Goal: Navigation & Orientation: Find specific page/section

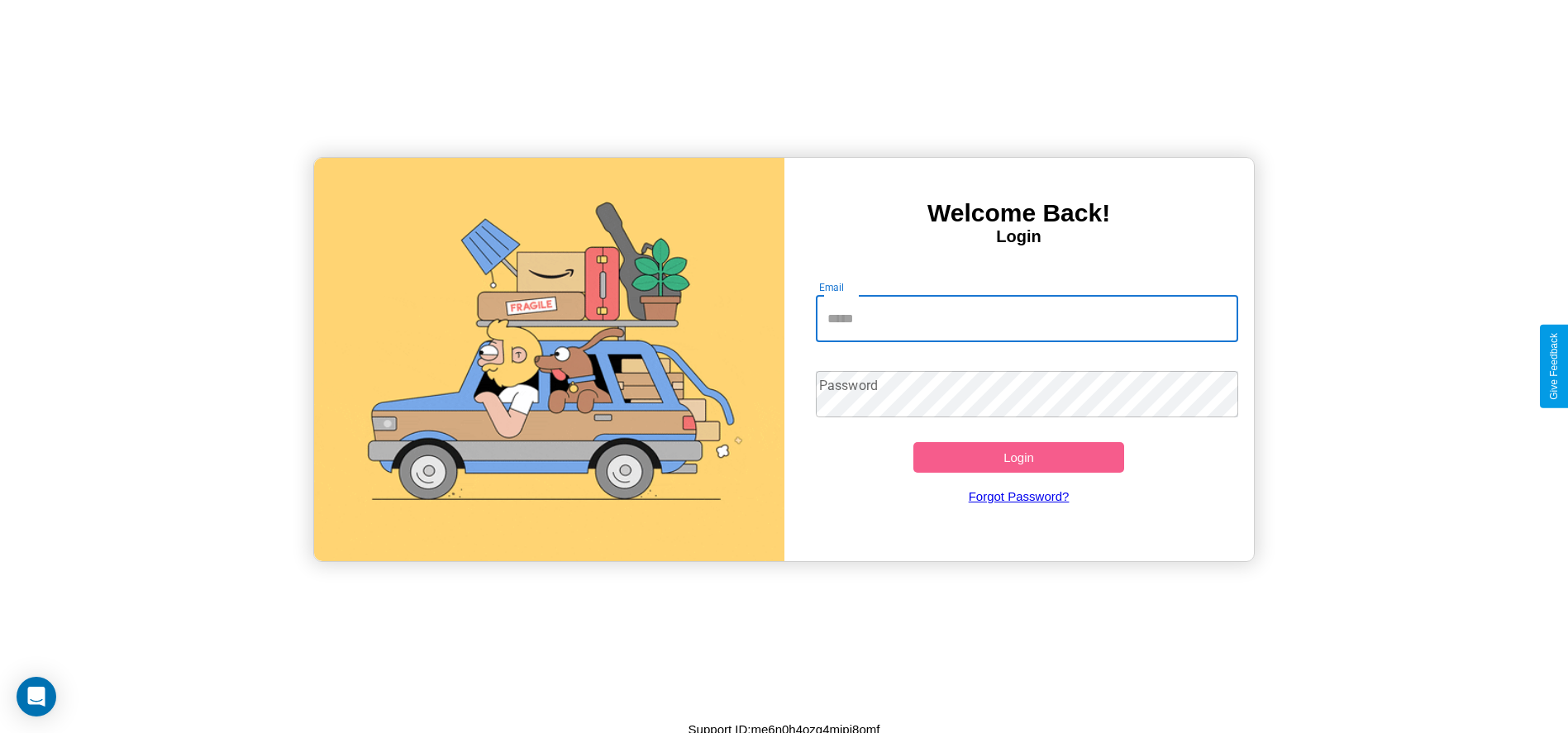
click at [1026, 318] on input "Email" at bounding box center [1027, 319] width 423 height 46
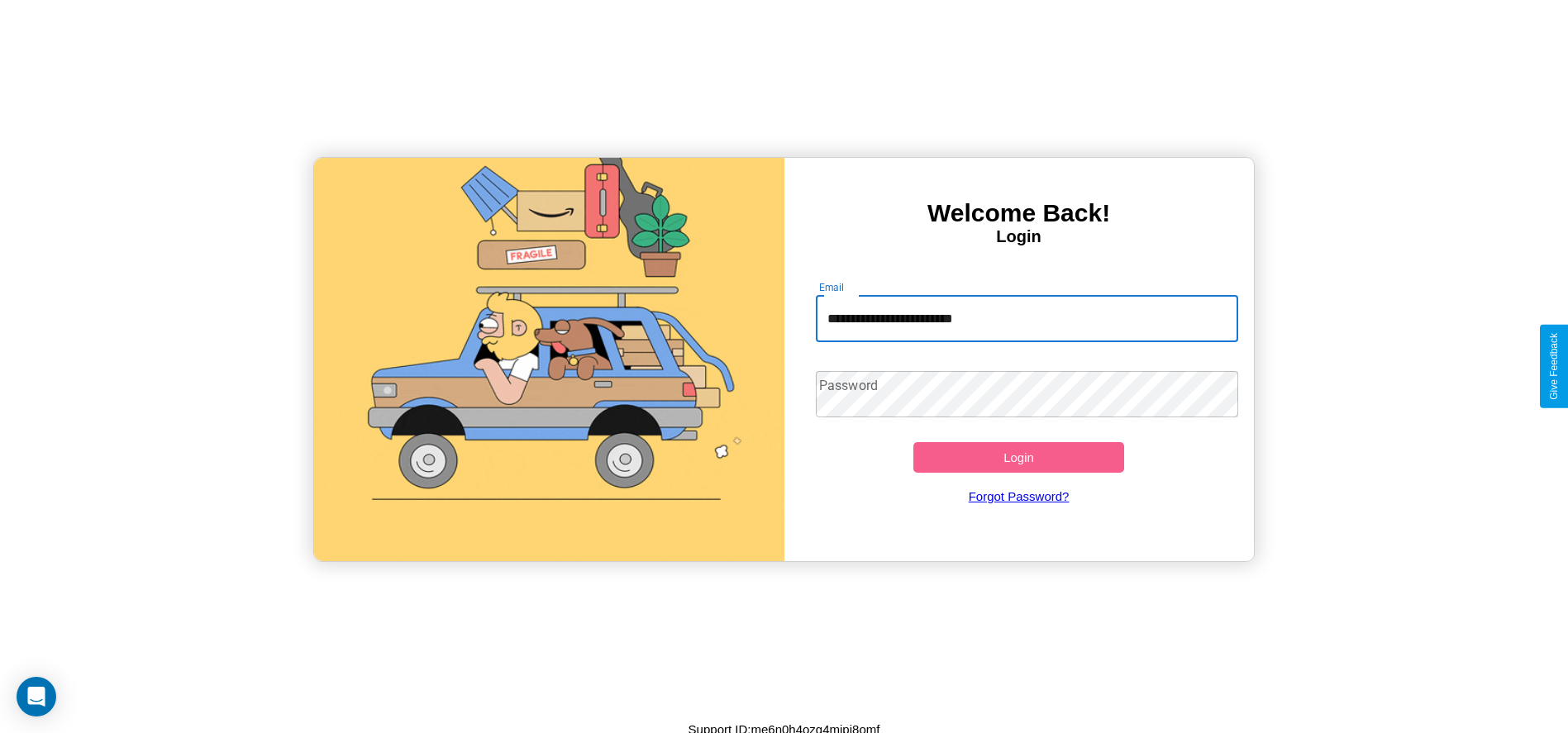
type input "**********"
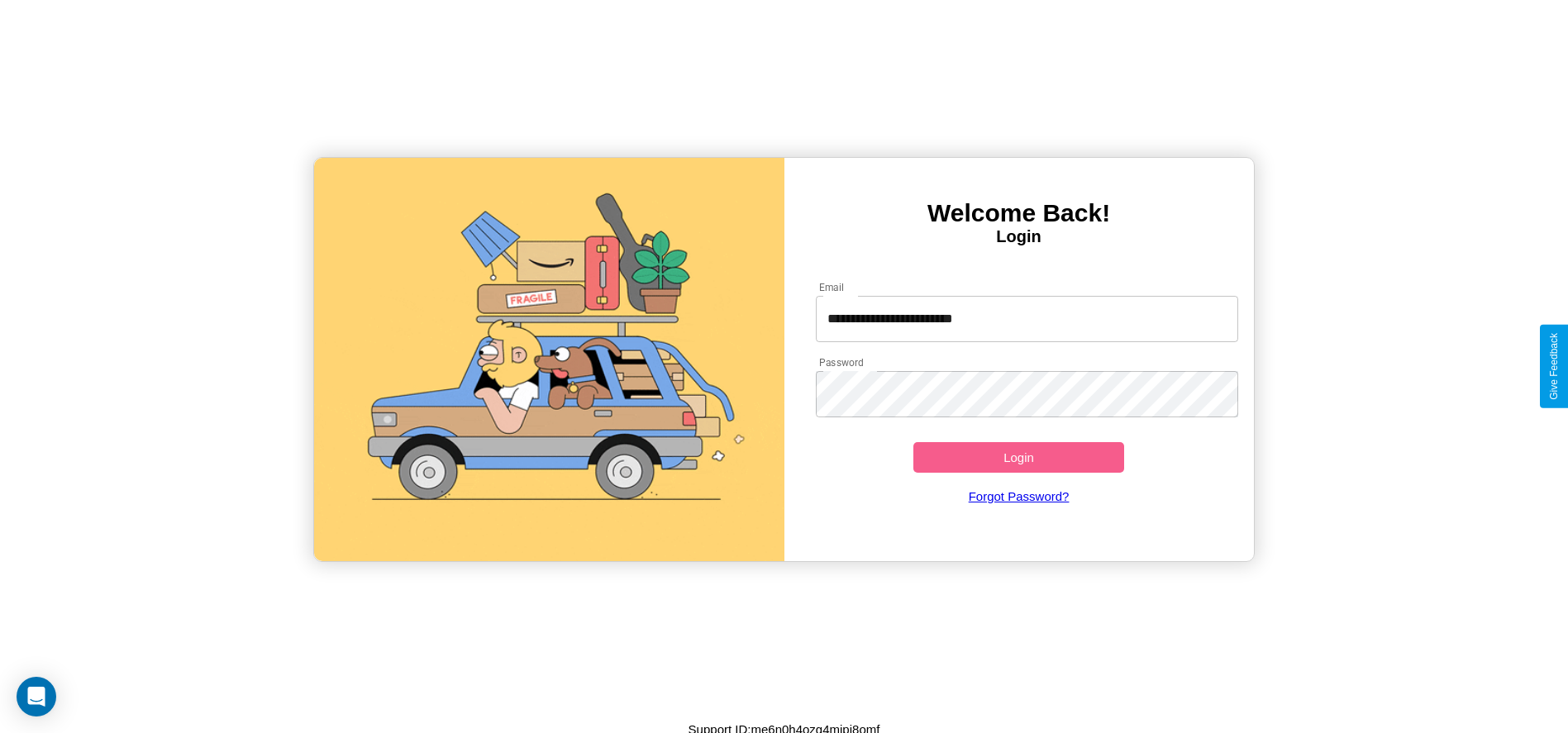
click at [1019, 457] on button "Login" at bounding box center [1019, 457] width 212 height 30
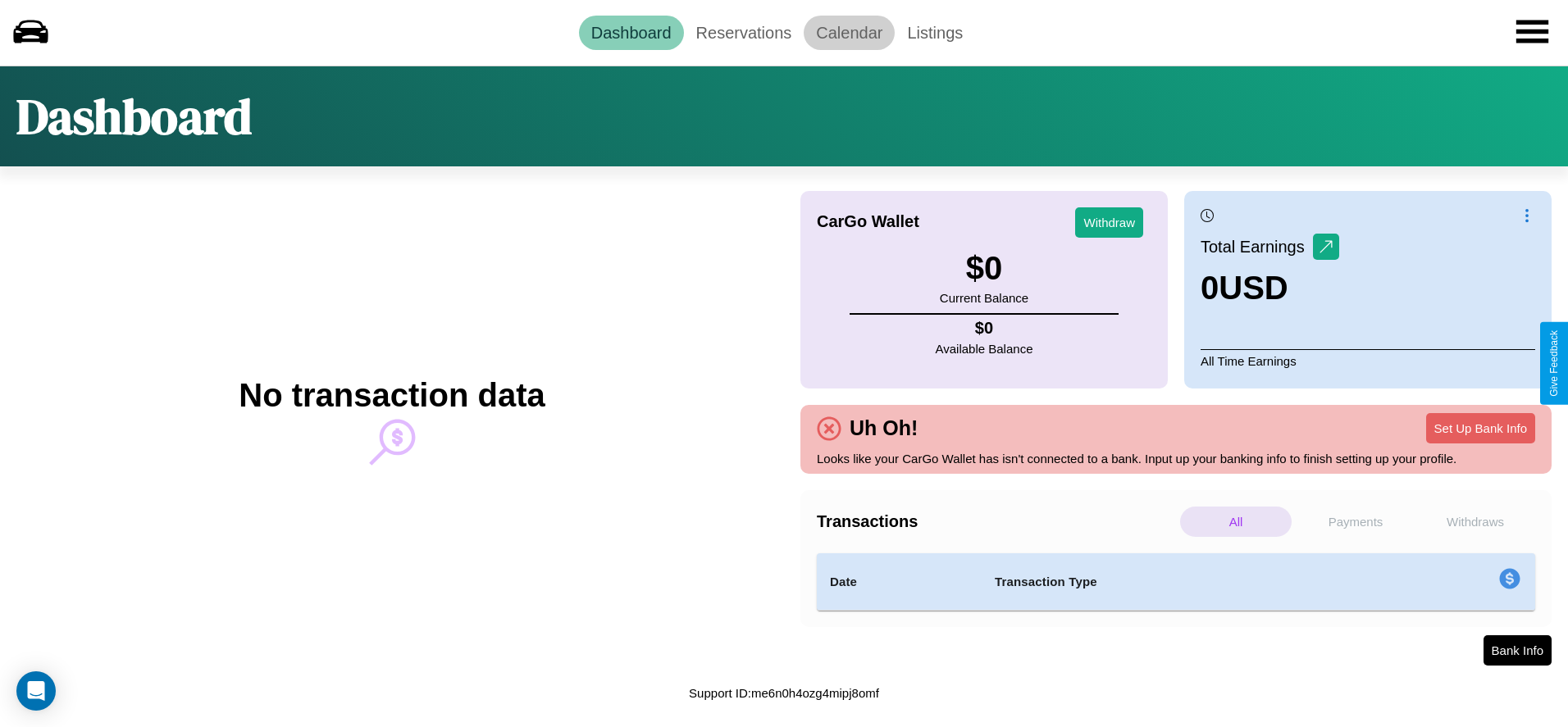
click at [849, 32] on link "Calendar" at bounding box center [850, 32] width 91 height 34
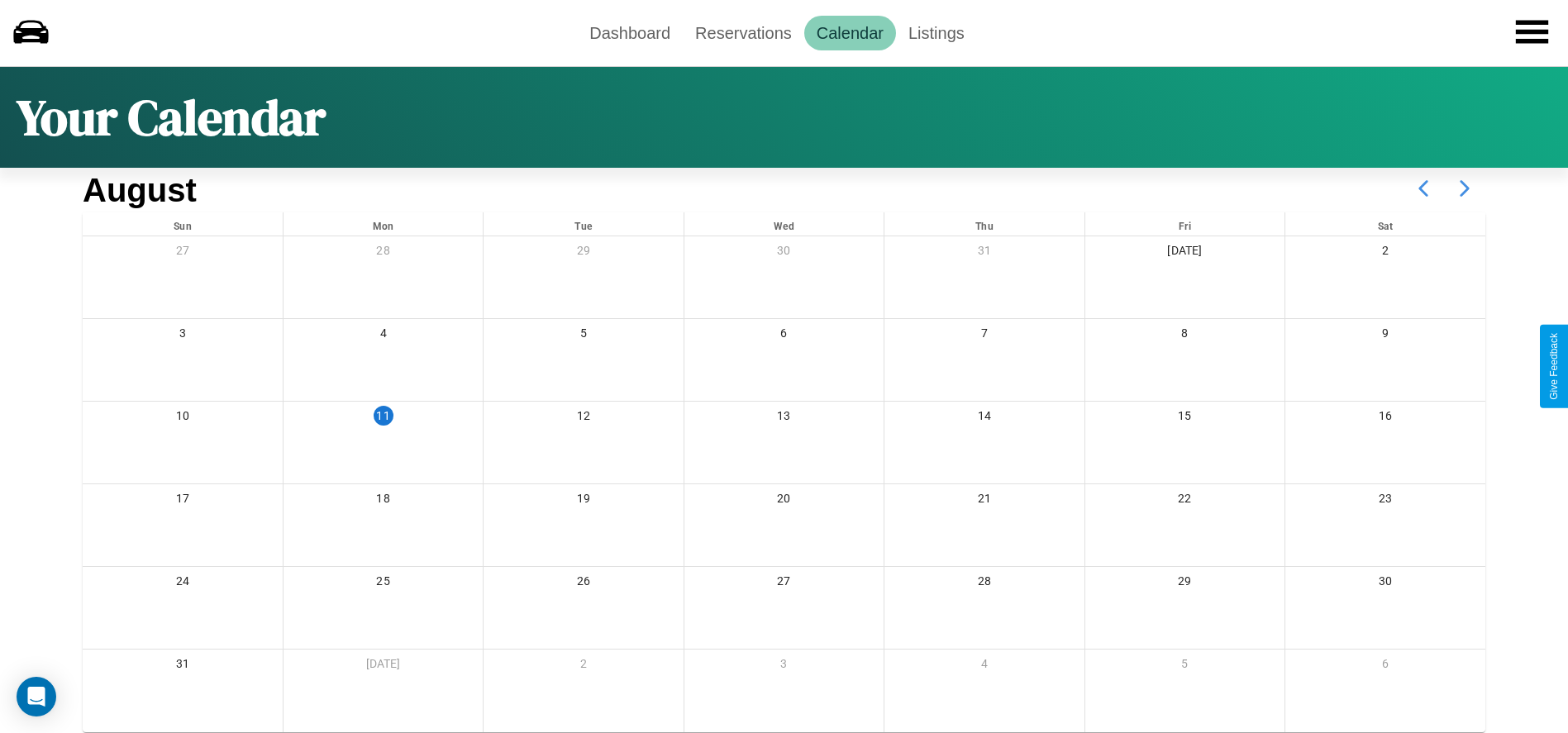
click at [1465, 188] on icon at bounding box center [1465, 188] width 41 height 41
click at [630, 32] on link "Dashboard" at bounding box center [630, 32] width 106 height 34
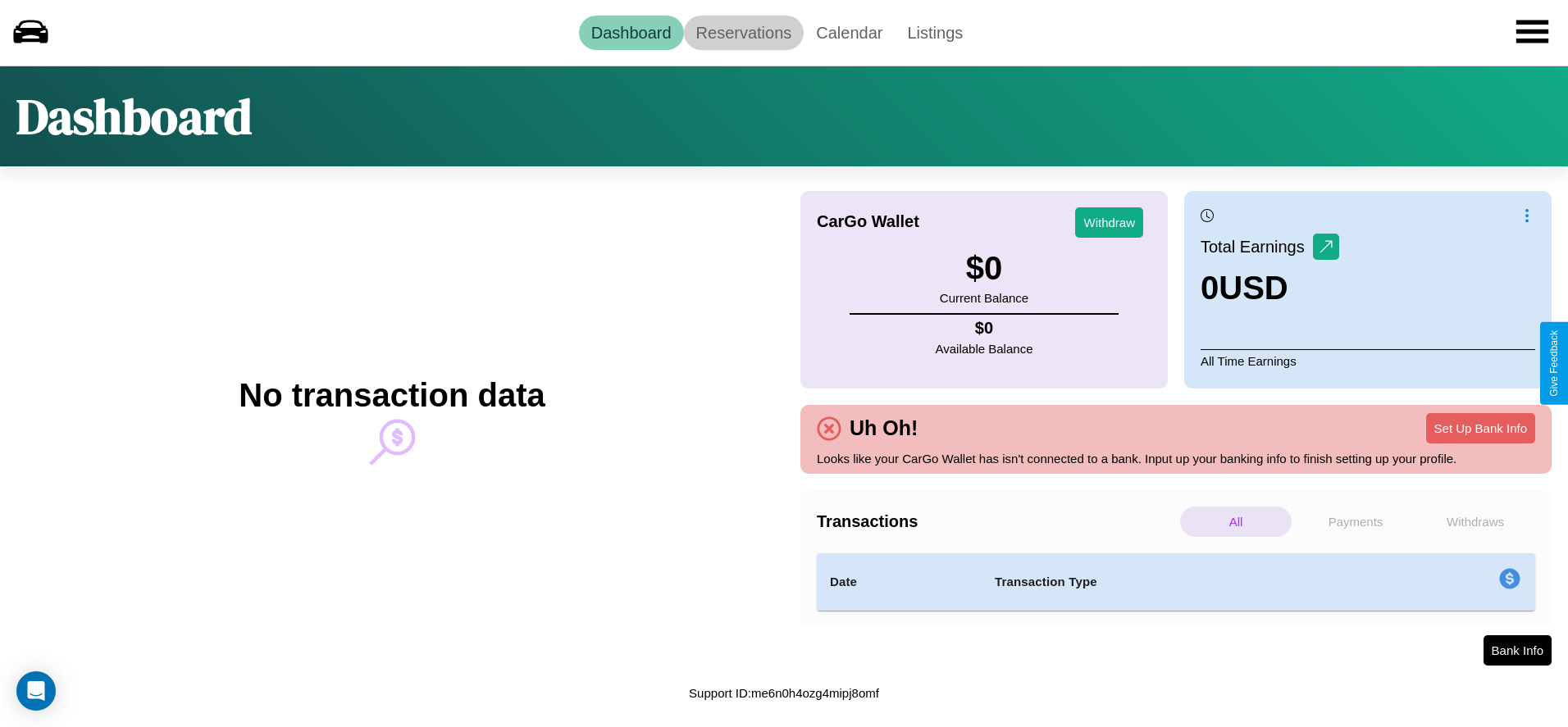
click at [743, 32] on link "Reservations" at bounding box center [745, 32] width 121 height 34
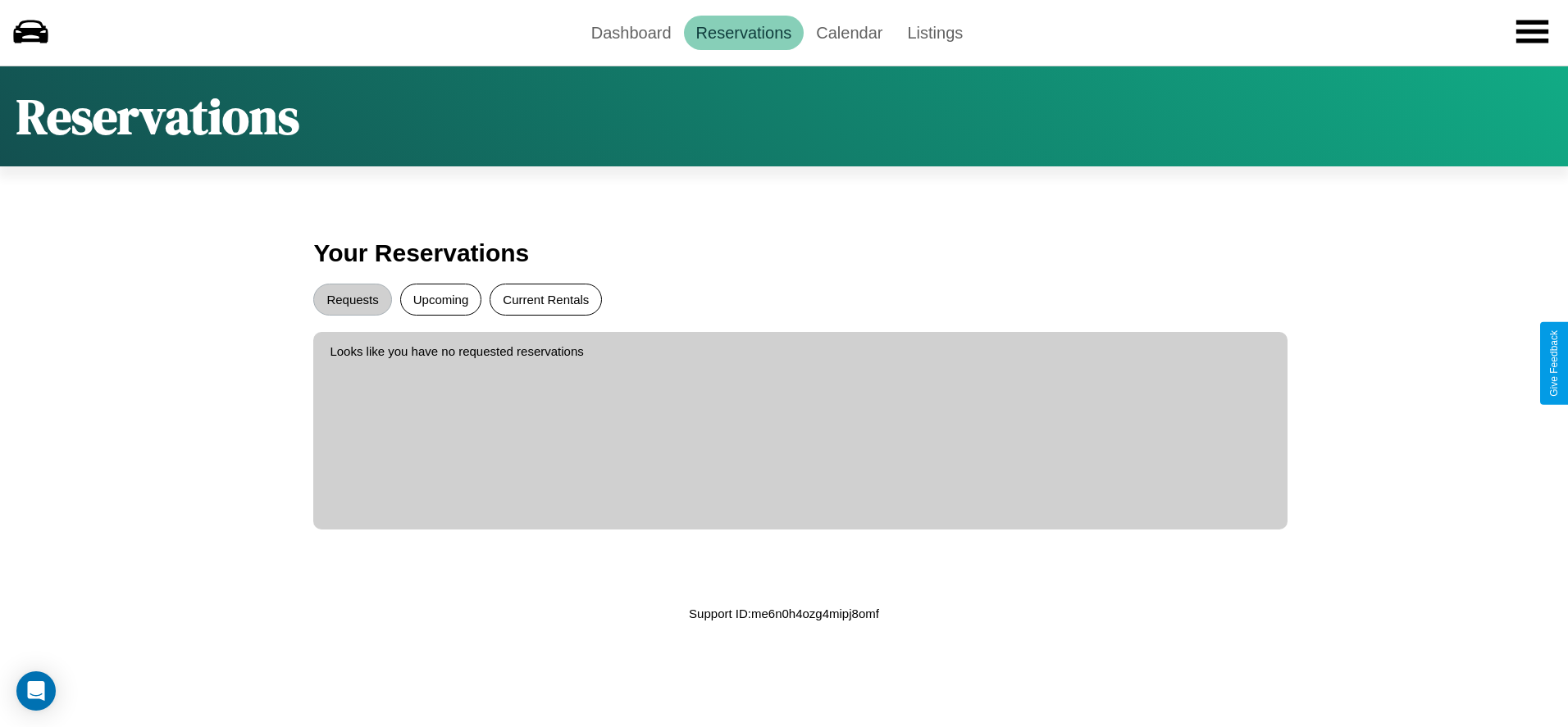
click at [545, 300] on button "Current Rentals" at bounding box center [545, 300] width 112 height 32
click at [352, 300] on button "Requests" at bounding box center [352, 300] width 78 height 32
